Goal: Task Accomplishment & Management: Use online tool/utility

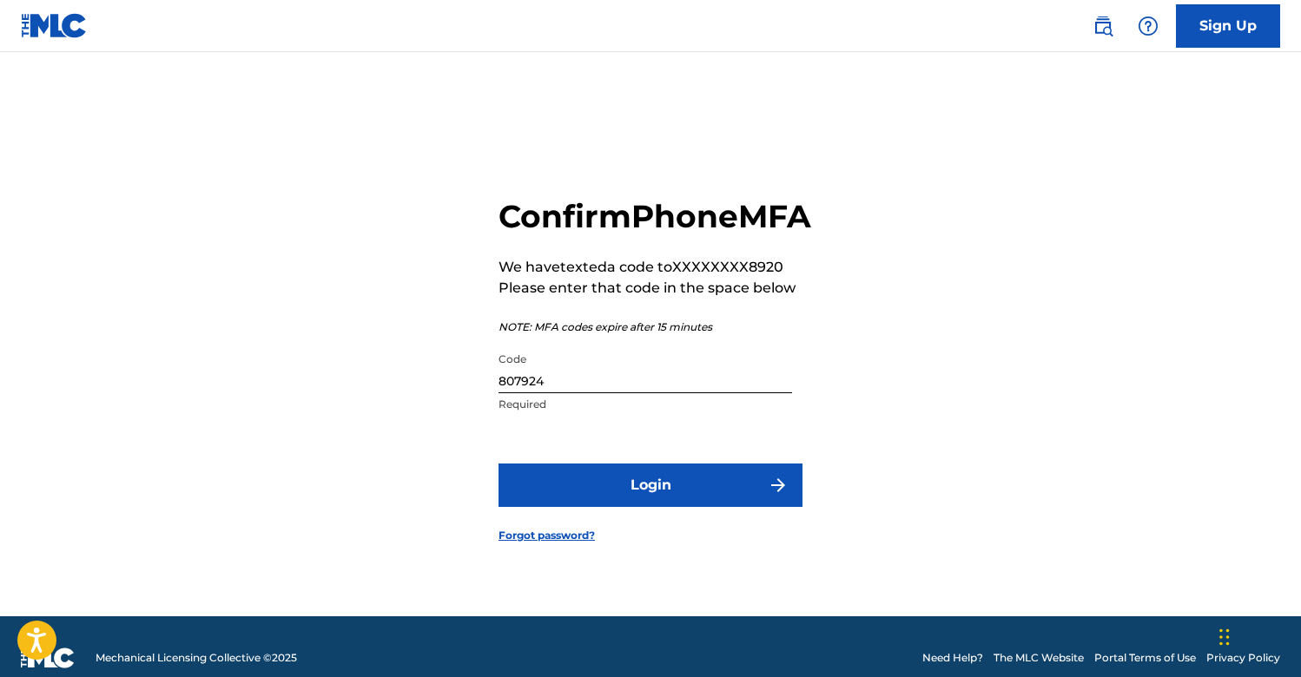
click at [715, 500] on button "Login" at bounding box center [651, 485] width 304 height 43
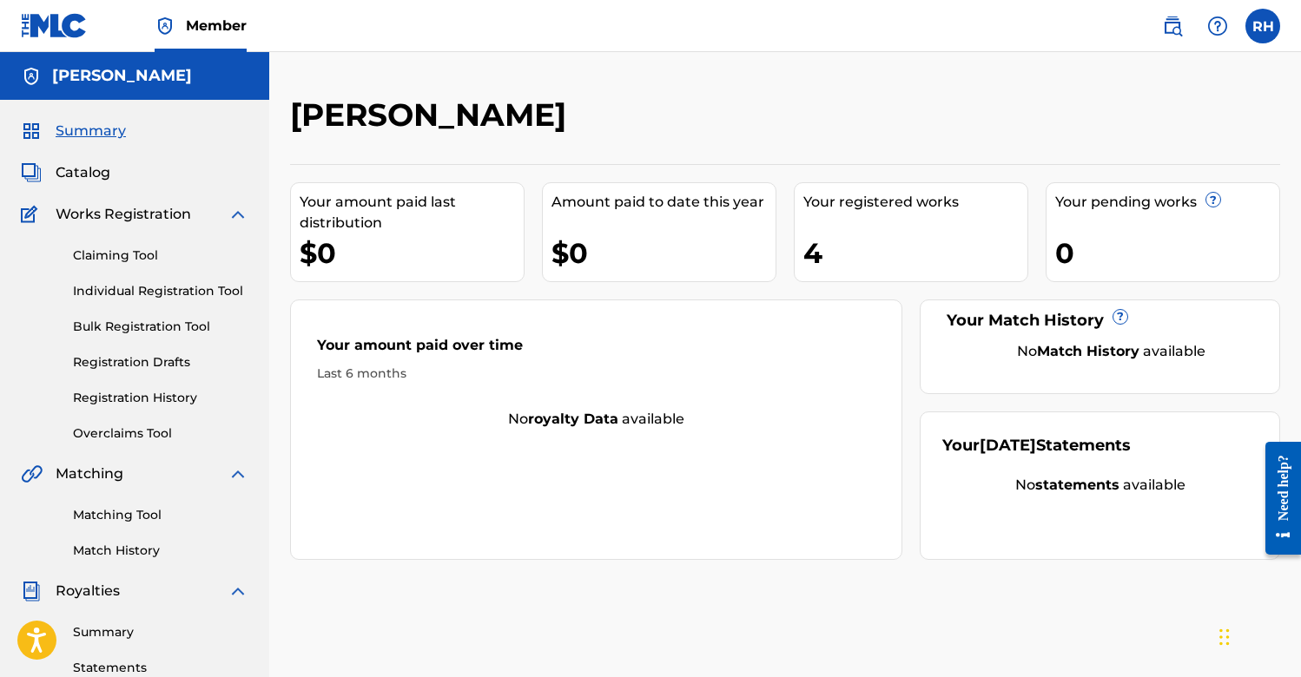
click at [135, 253] on link "Claiming Tool" at bounding box center [160, 256] width 175 height 18
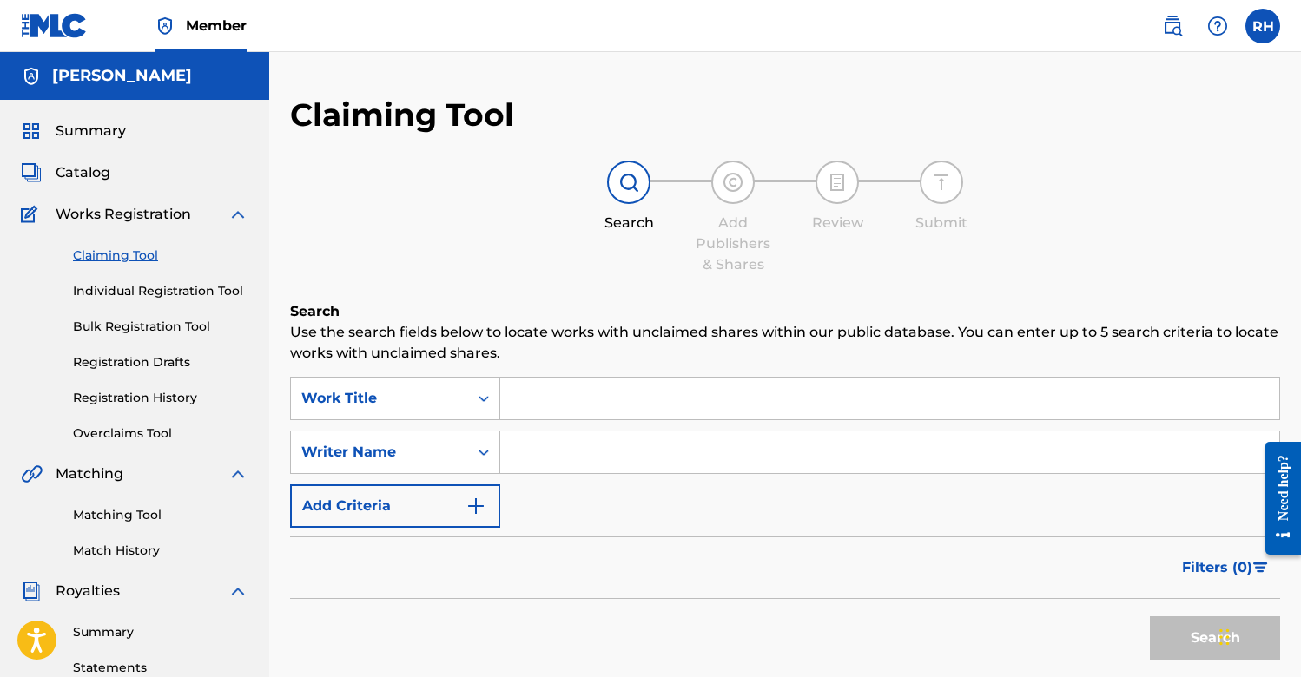
click at [118, 429] on link "Overclaims Tool" at bounding box center [160, 434] width 175 height 18
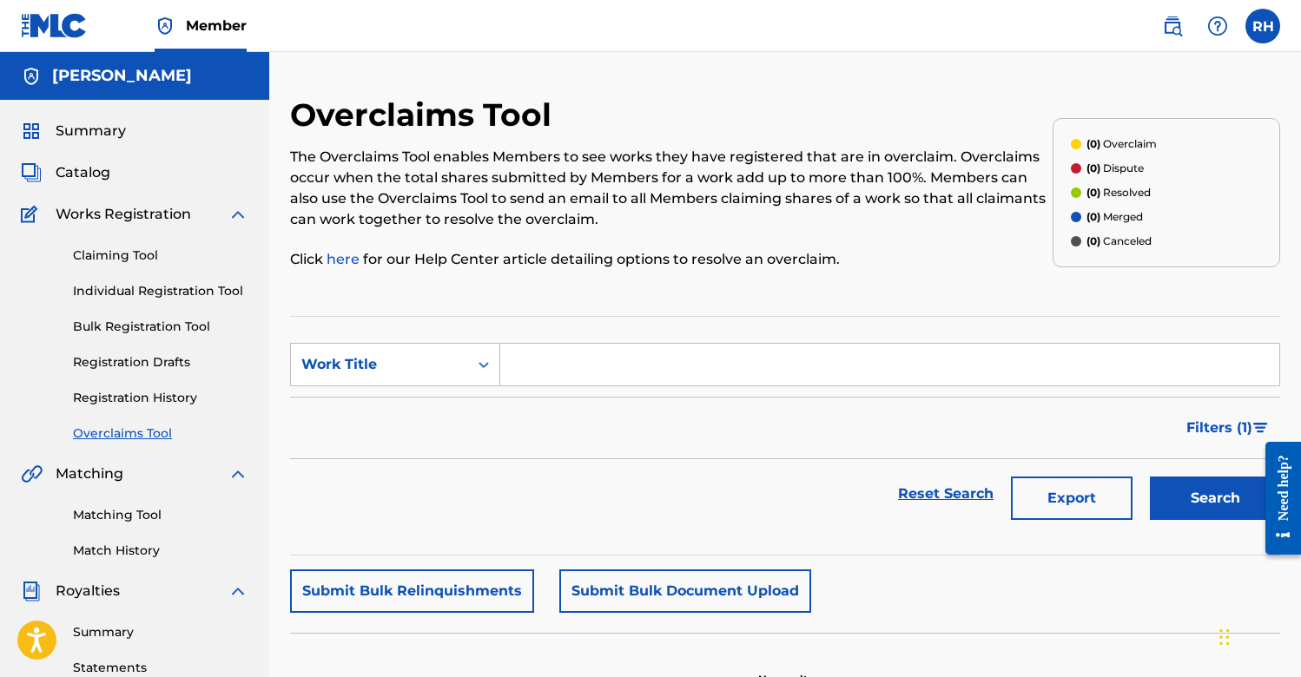
click at [125, 438] on link "Overclaims Tool" at bounding box center [160, 434] width 175 height 18
click at [497, 358] on div "Search Form" at bounding box center [483, 364] width 31 height 31
click at [406, 488] on div "Work Title" at bounding box center [395, 494] width 208 height 43
click at [627, 367] on input "Search Form" at bounding box center [889, 365] width 779 height 42
type input "volcano love"
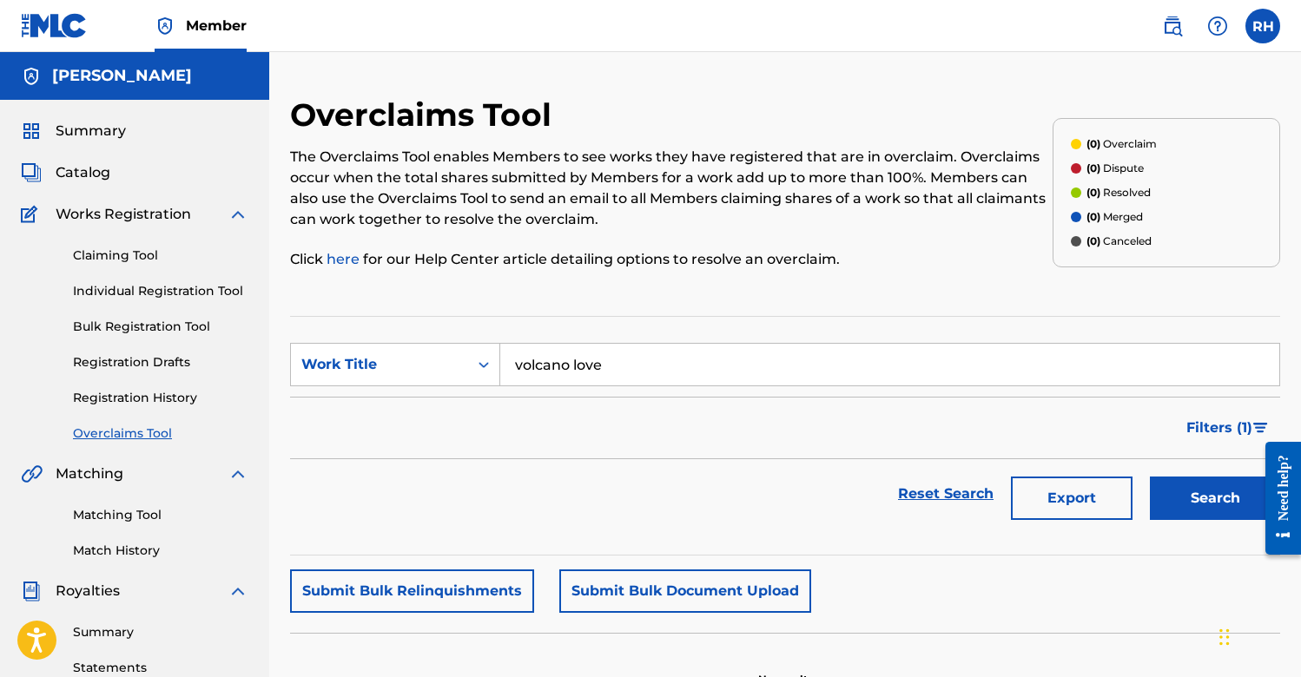
click at [1215, 499] on button "Search" at bounding box center [1215, 498] width 130 height 43
click at [477, 360] on icon "Search Form" at bounding box center [483, 364] width 17 height 17
click at [423, 450] on div "Overclaim ID" at bounding box center [395, 451] width 208 height 43
click at [644, 359] on input "Search Form" at bounding box center [889, 365] width 779 height 42
paste input "35598"
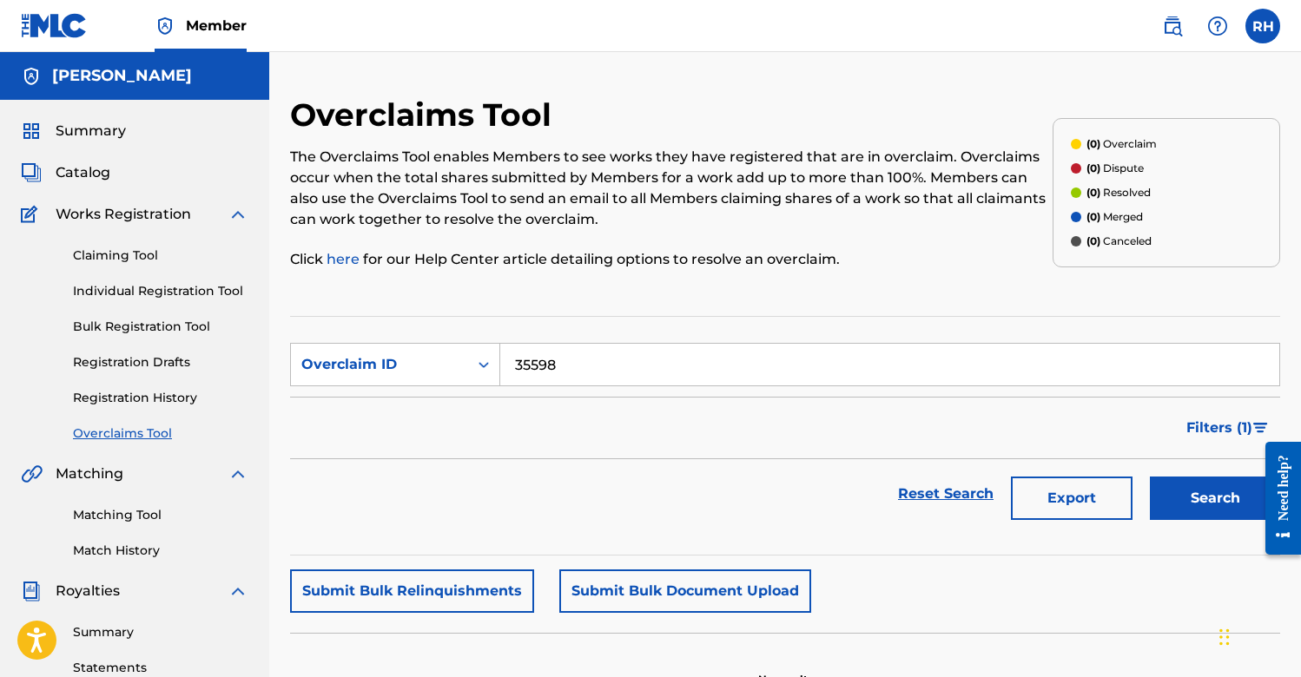
type input "35598"
click at [1215, 499] on button "Search" at bounding box center [1215, 498] width 130 height 43
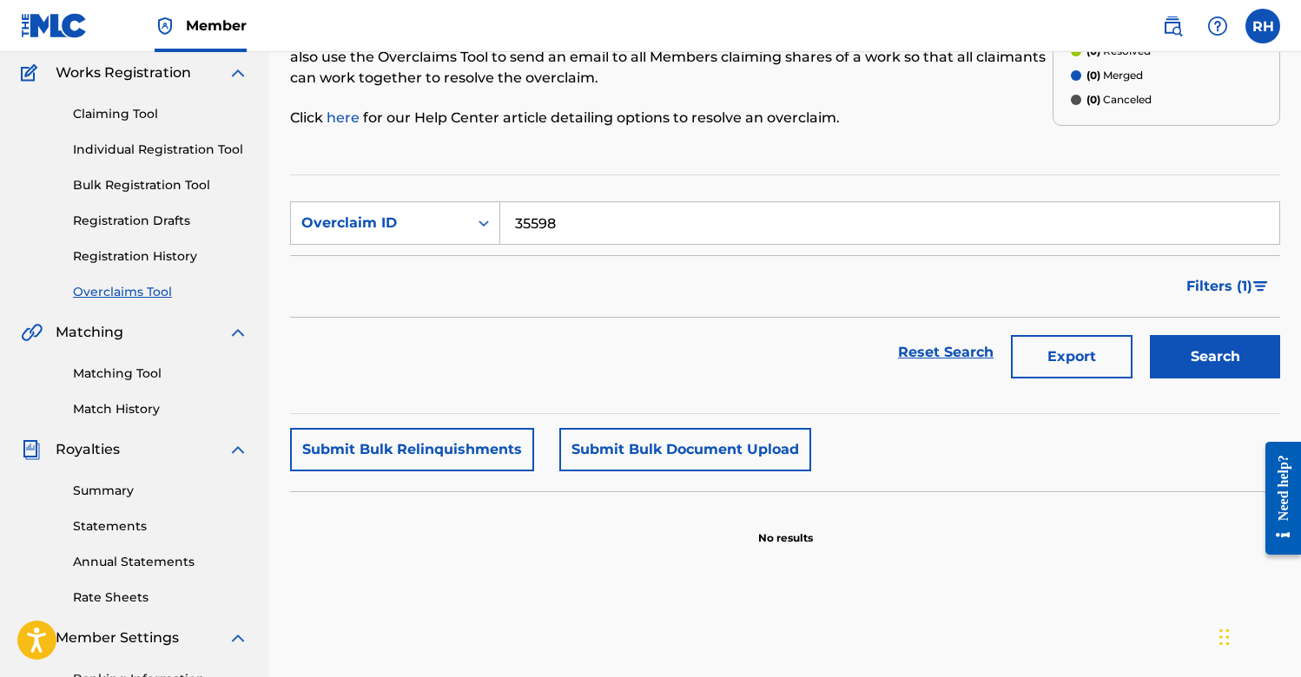
scroll to position [144, 0]
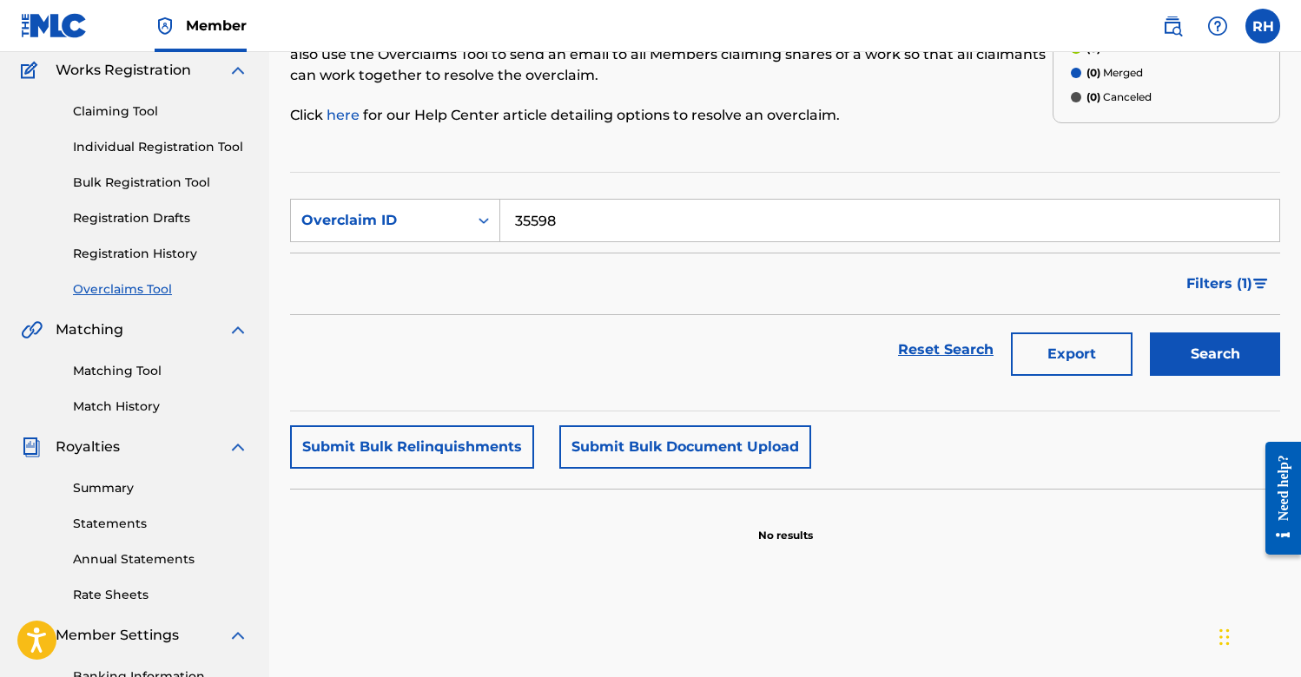
click at [1221, 349] on button "Search" at bounding box center [1215, 354] width 130 height 43
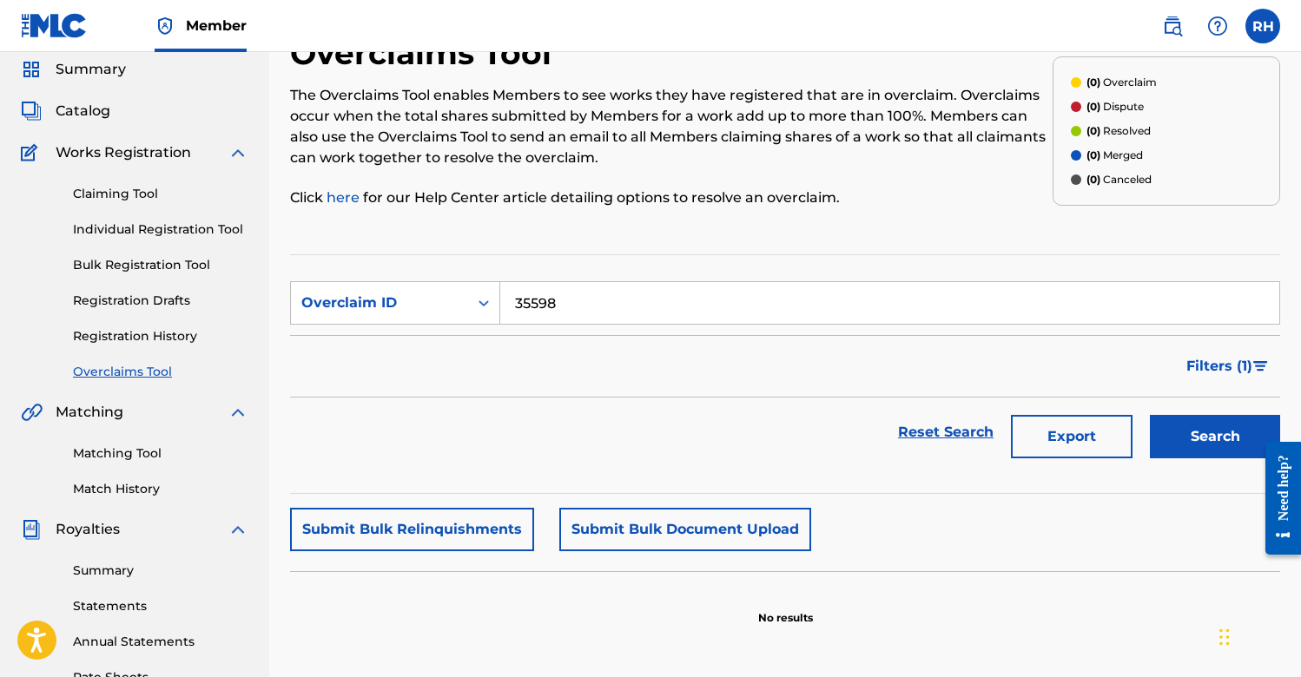
scroll to position [69, 0]
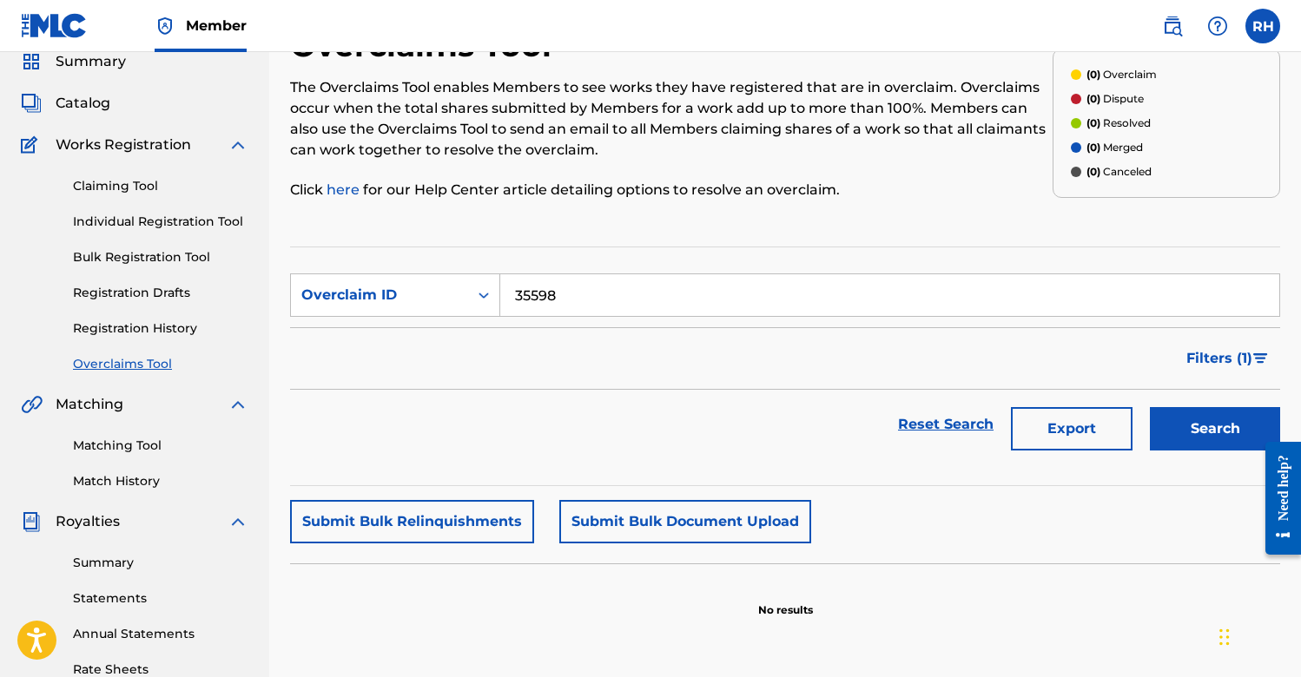
click at [132, 182] on link "Claiming Tool" at bounding box center [160, 186] width 175 height 18
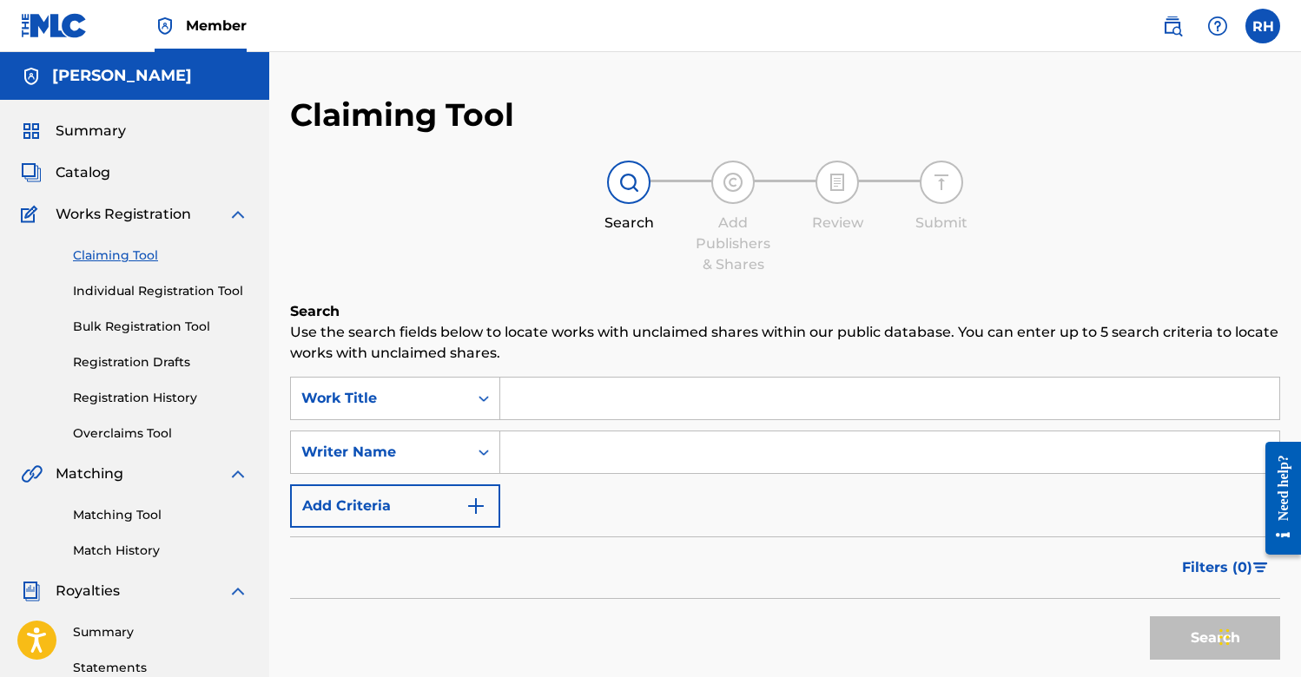
click at [563, 415] on input "Search Form" at bounding box center [889, 399] width 779 height 42
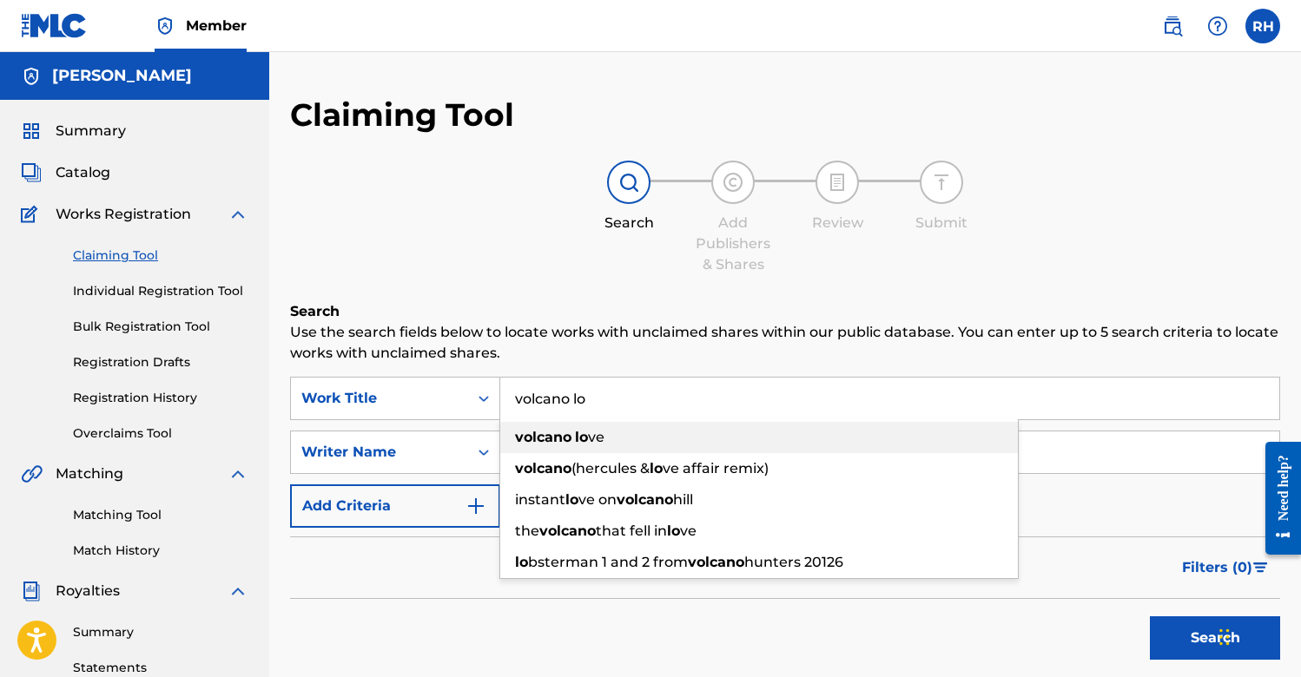
click at [588, 436] on strong "lo" at bounding box center [581, 437] width 13 height 17
type input "volcano love"
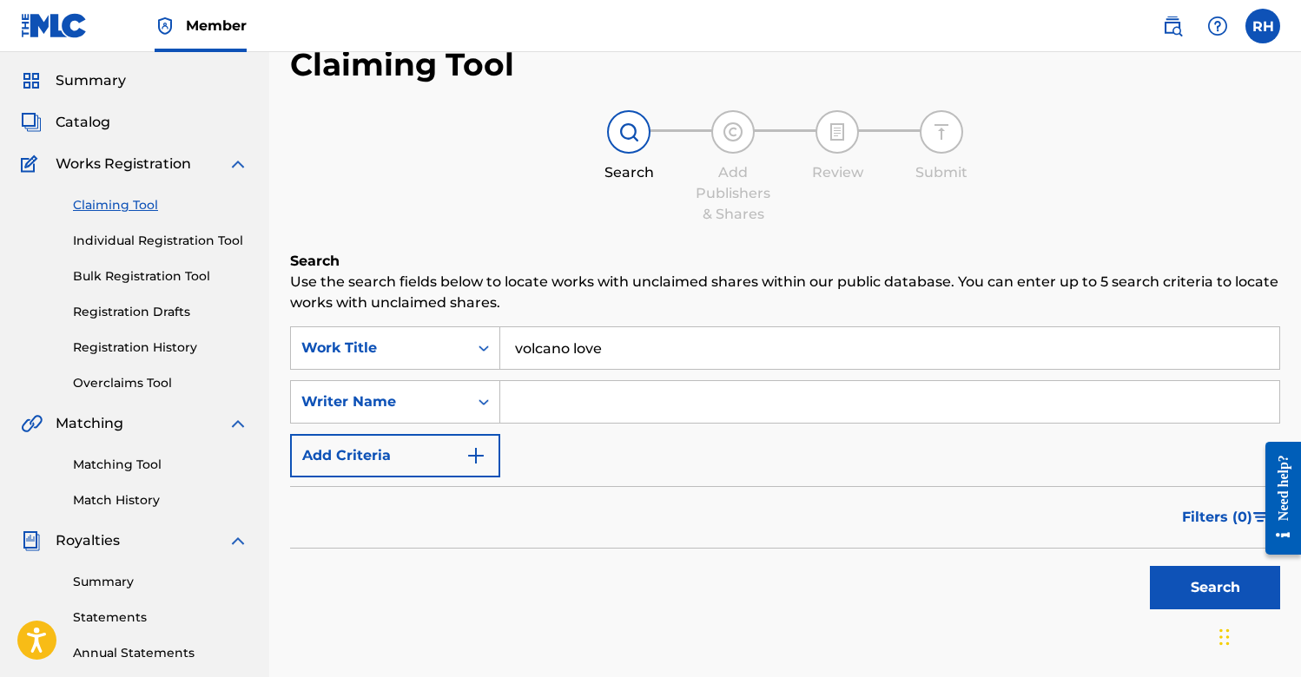
scroll to position [53, 0]
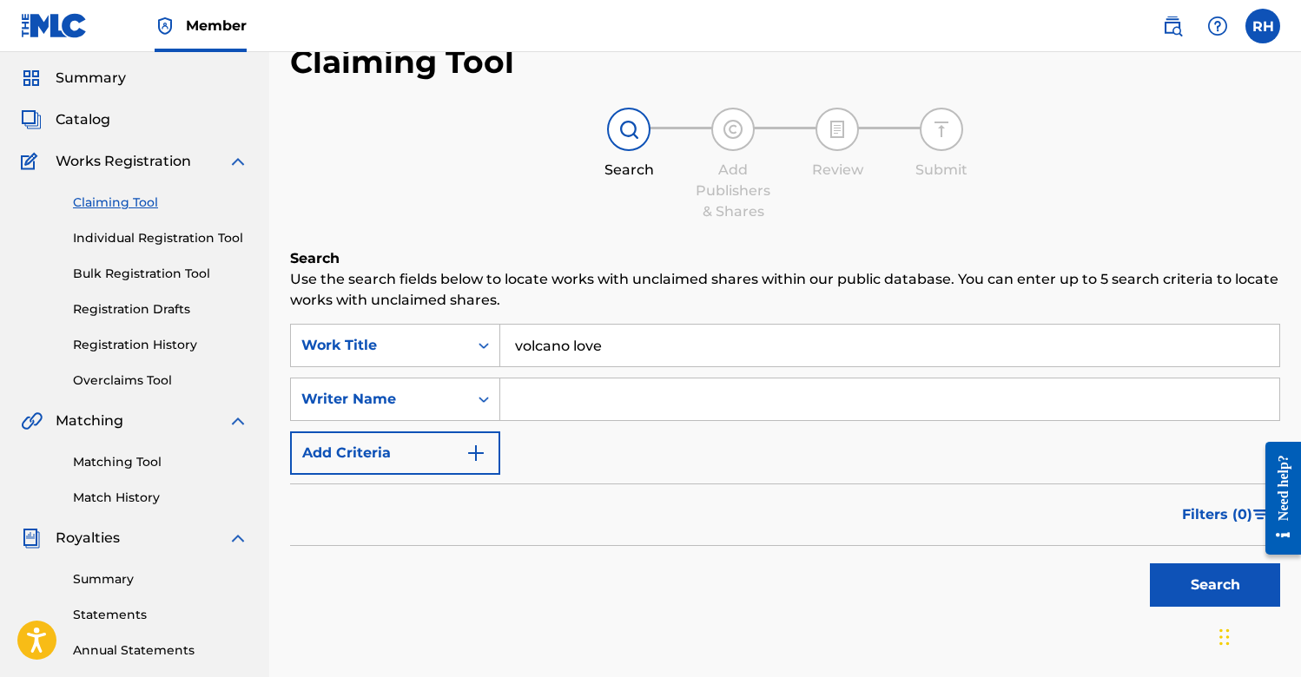
click at [1210, 571] on button "Search" at bounding box center [1215, 585] width 130 height 43
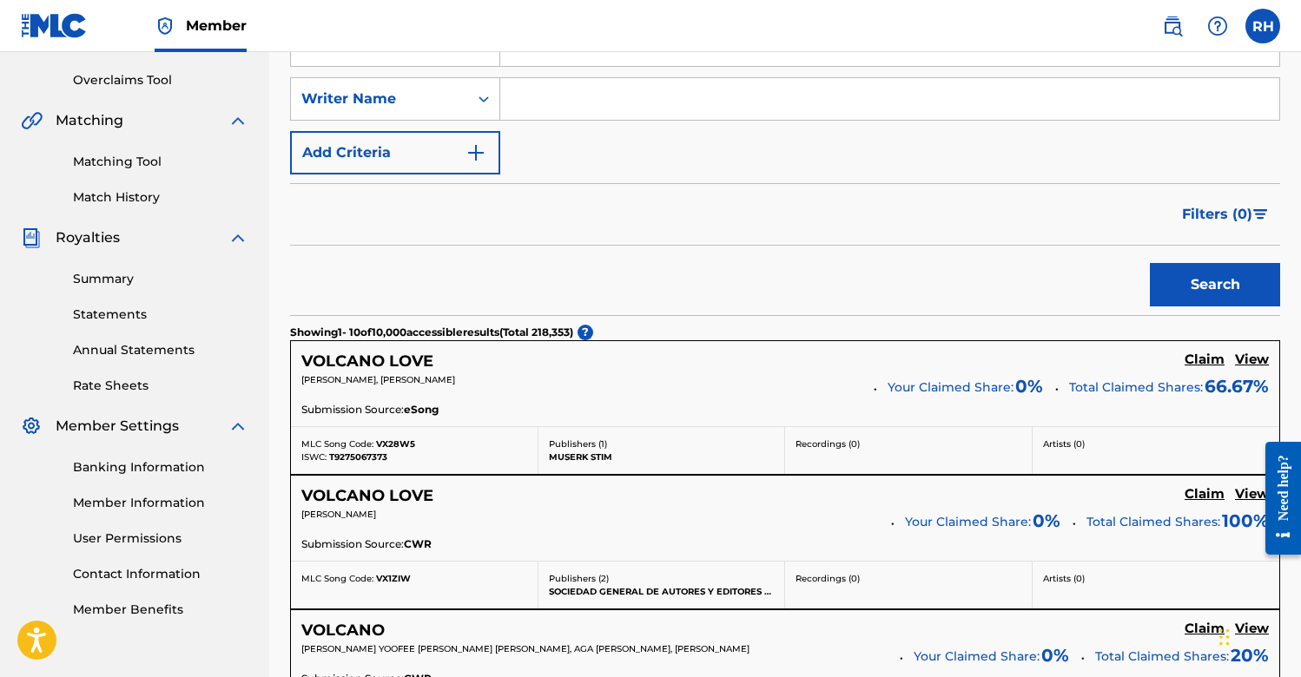
scroll to position [353, 0]
drag, startPoint x: 552, startPoint y: 590, endPoint x: 719, endPoint y: 596, distance: 167.7
click at [719, 596] on p "SOCIEDAD GENERAL DE AUTORES Y EDITORES (SGAE)" at bounding box center [662, 591] width 226 height 13
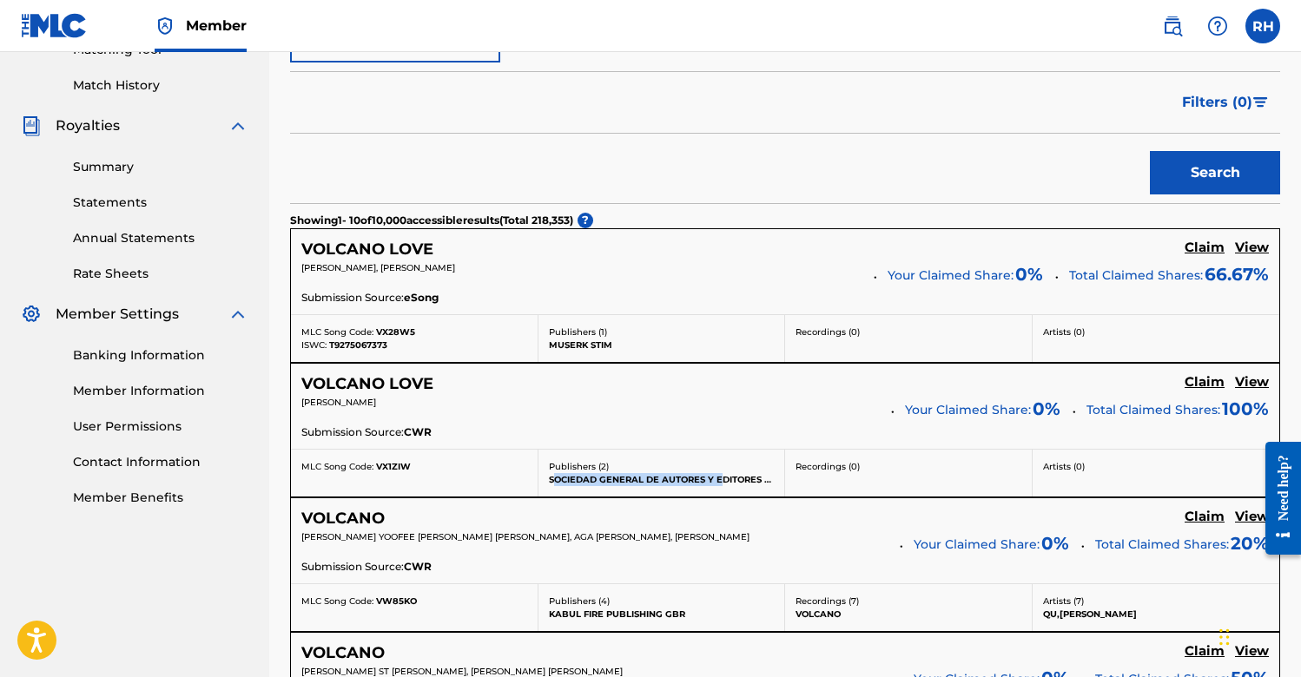
scroll to position [522, 0]
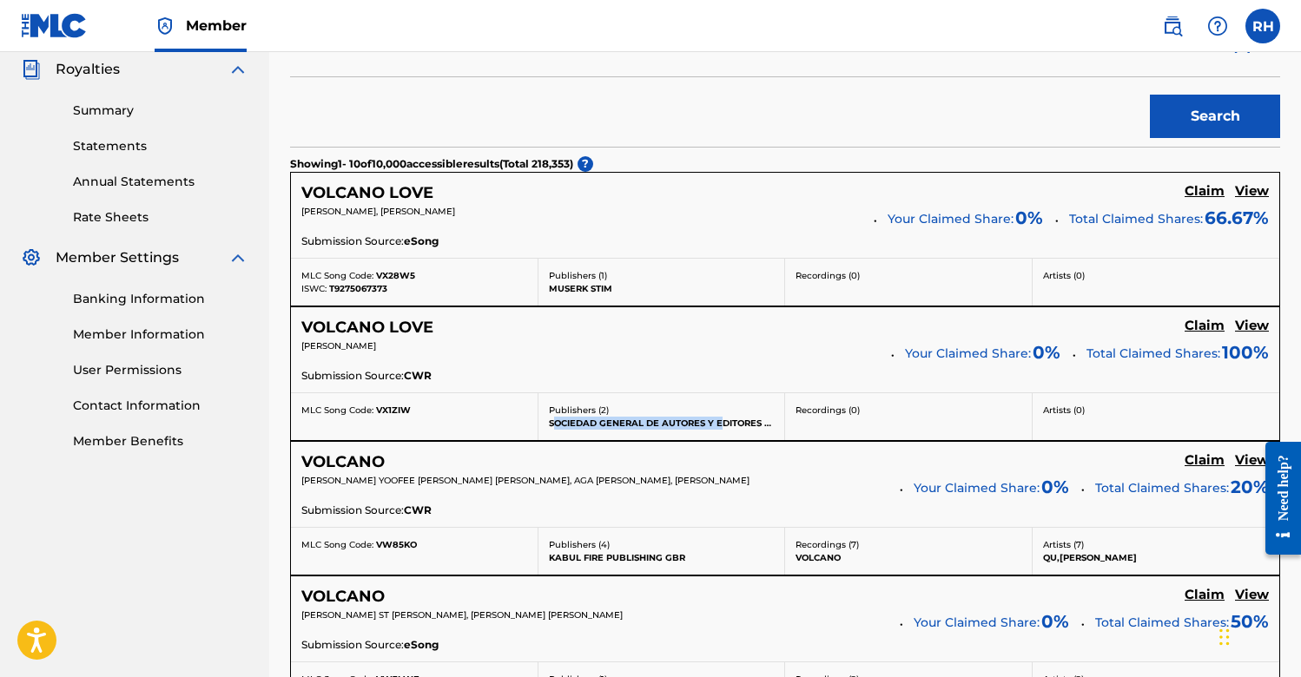
click at [1244, 319] on h5 "View" at bounding box center [1252, 326] width 34 height 17
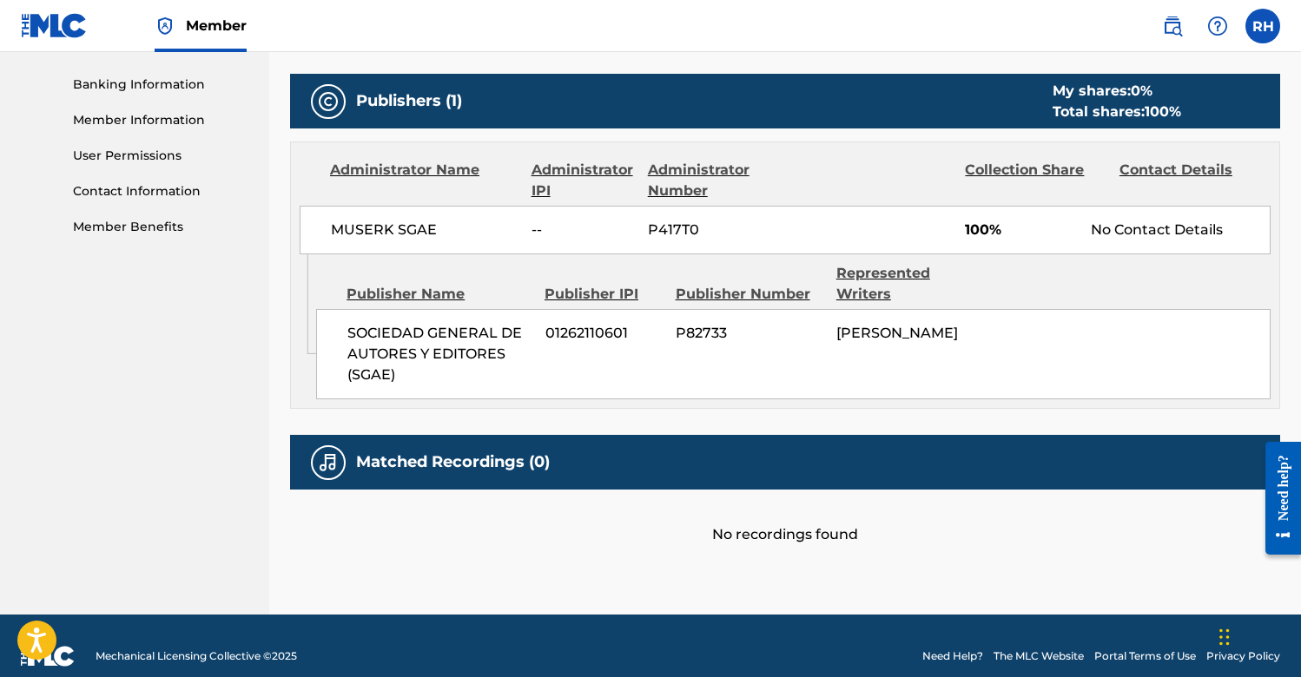
scroll to position [737, 0]
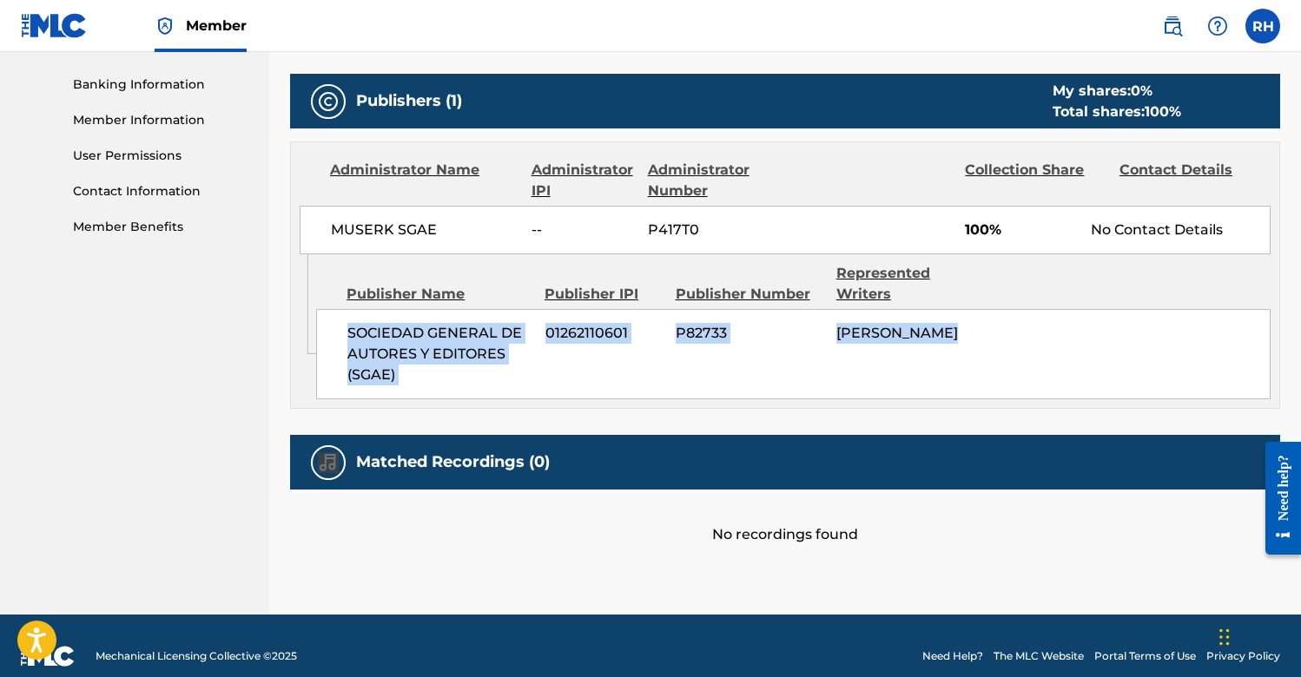
drag, startPoint x: 349, startPoint y: 327, endPoint x: 491, endPoint y: 406, distance: 161.7
click at [491, 406] on div "Admin Original Publisher Connecting Line Publisher Name Publisher IPI Publisher…" at bounding box center [785, 331] width 988 height 154
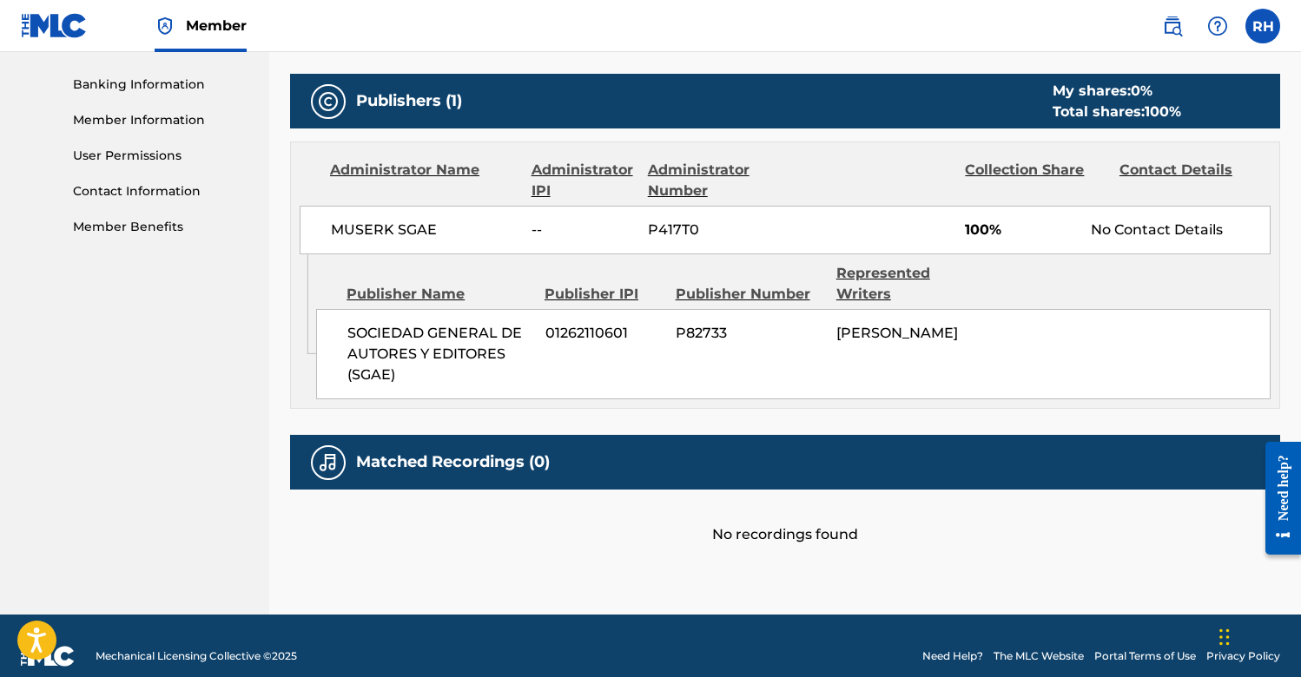
click at [497, 390] on div "SOCIEDAD GENERAL DE AUTORES Y EDITORES (SGAE) 01262110601 P82733 [PERSON_NAME]" at bounding box center [793, 354] width 955 height 90
drag, startPoint x: 349, startPoint y: 326, endPoint x: 407, endPoint y: 369, distance: 72.6
click at [407, 369] on span "SOCIEDAD GENERAL DE AUTORES Y EDITORES (SGAE)" at bounding box center [439, 354] width 184 height 63
copy span "SOCIEDAD GENERAL DE AUTORES Y EDITORES (SGAE)"
click at [606, 292] on div "Publisher IPI" at bounding box center [604, 294] width 118 height 21
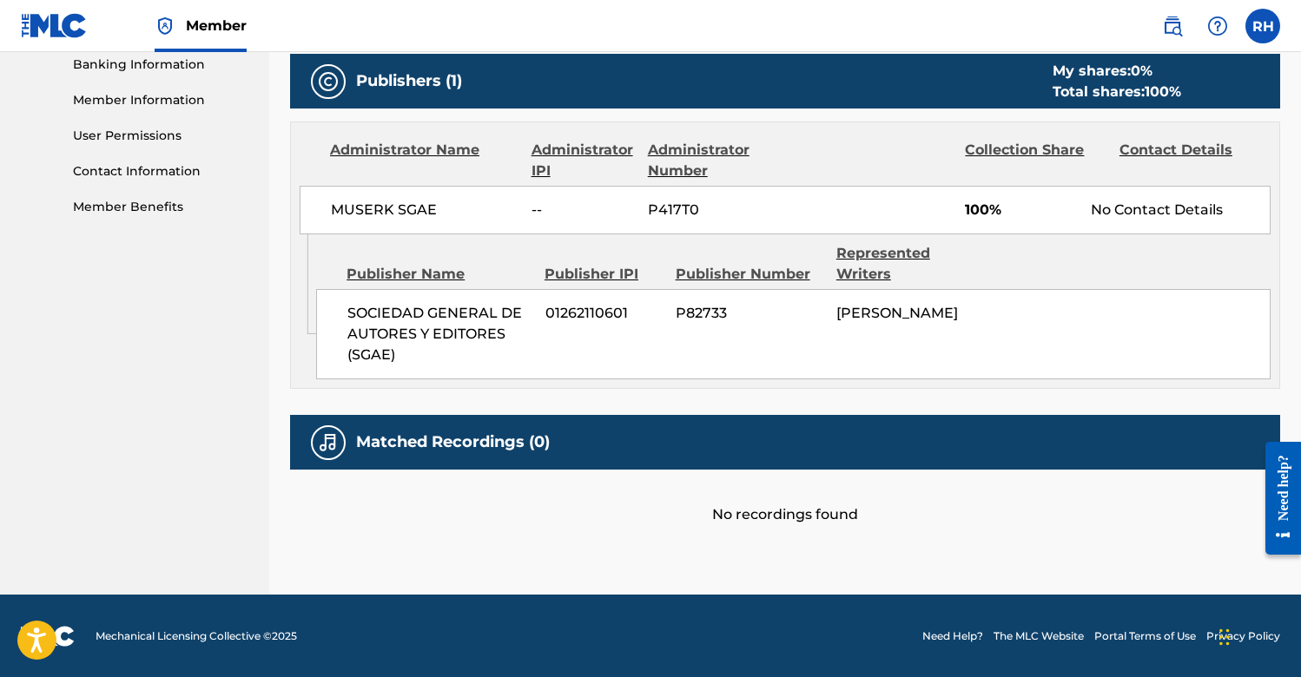
scroll to position [756, 0]
